Goal: Task Accomplishment & Management: Manage account settings

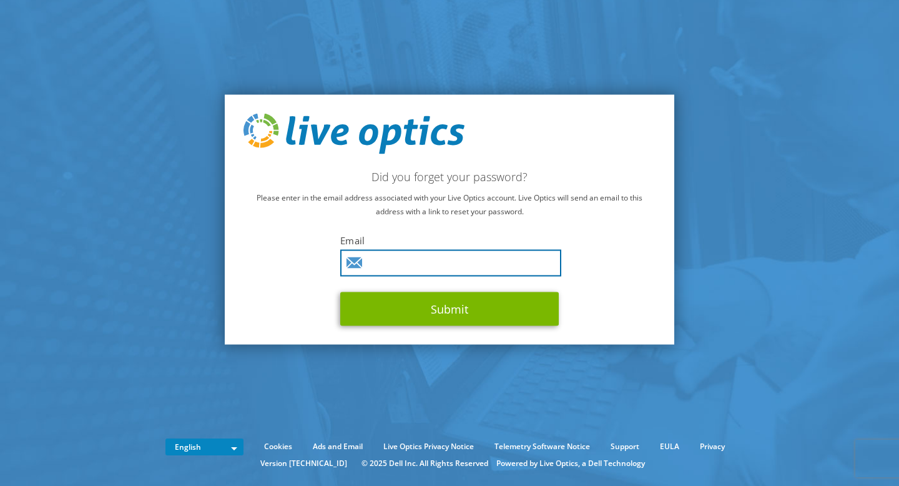
click at [460, 265] on input "text" at bounding box center [450, 263] width 221 height 27
type input "ahmed.abdulkader@emircom.com"
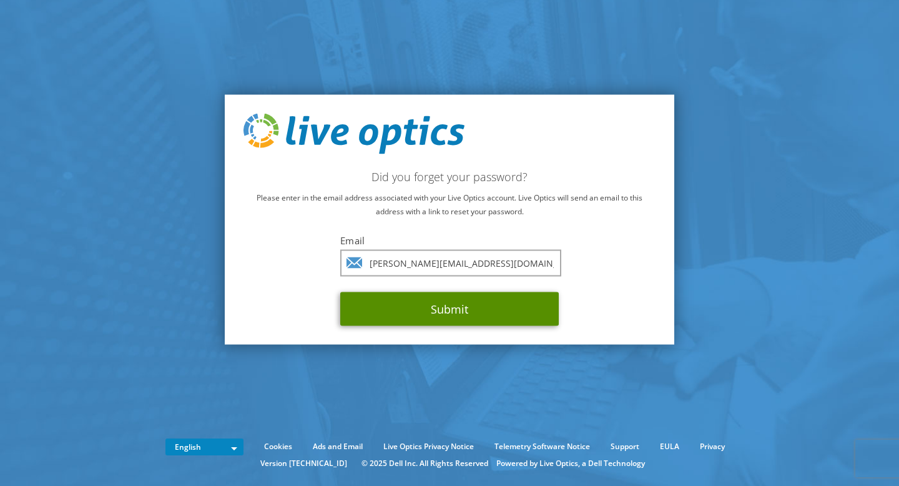
click at [454, 299] on button "Submit" at bounding box center [449, 309] width 218 height 34
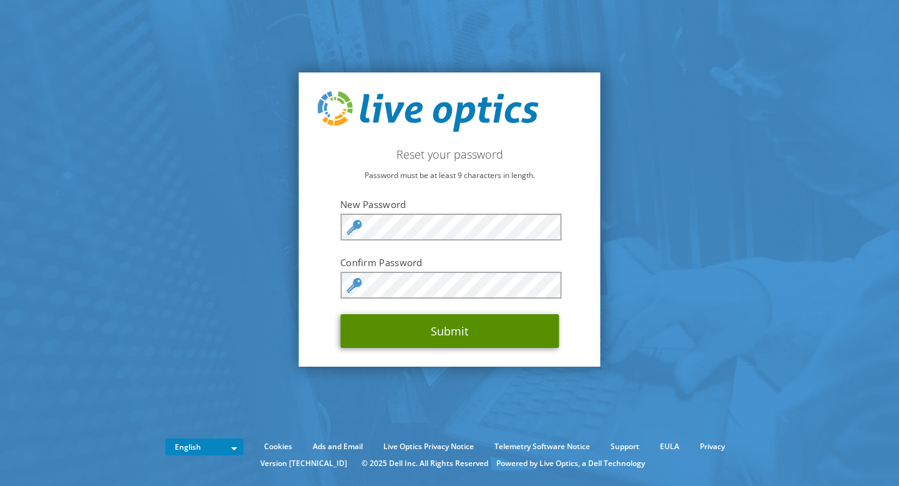
click at [373, 334] on button "Submit" at bounding box center [449, 331] width 218 height 34
